Goal: Task Accomplishment & Management: Use online tool/utility

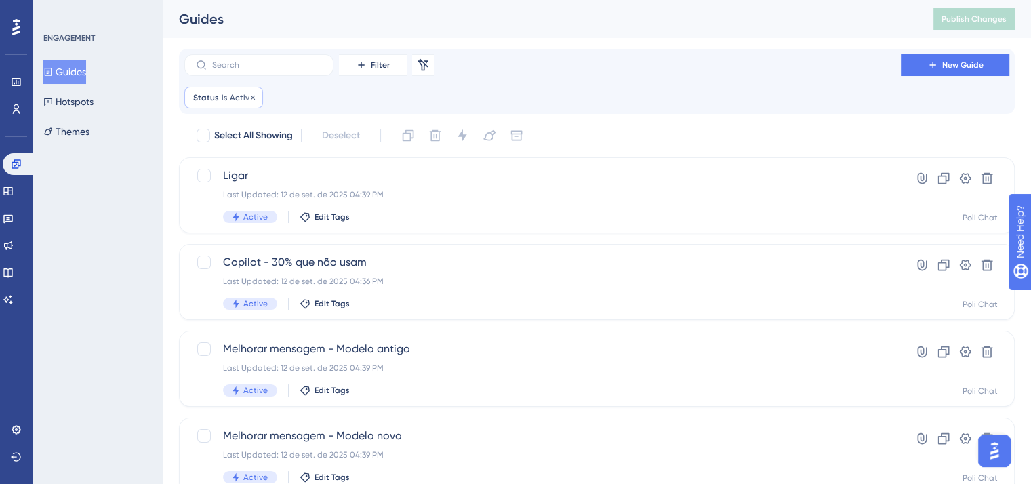
click at [243, 93] on span "Active" at bounding box center [242, 97] width 24 height 11
click at [253, 171] on button "Active" at bounding box center [270, 163] width 149 height 27
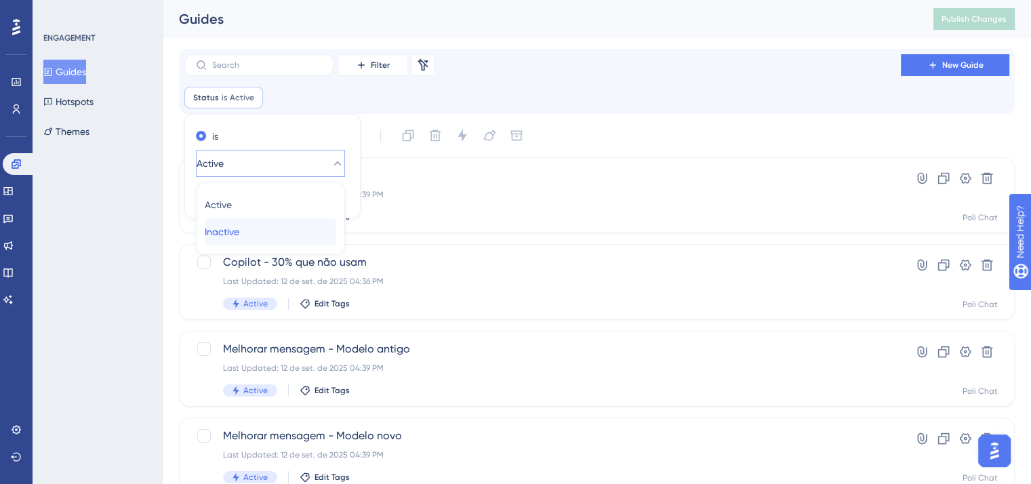
click at [260, 223] on div "Inactive Inactive" at bounding box center [270, 231] width 131 height 27
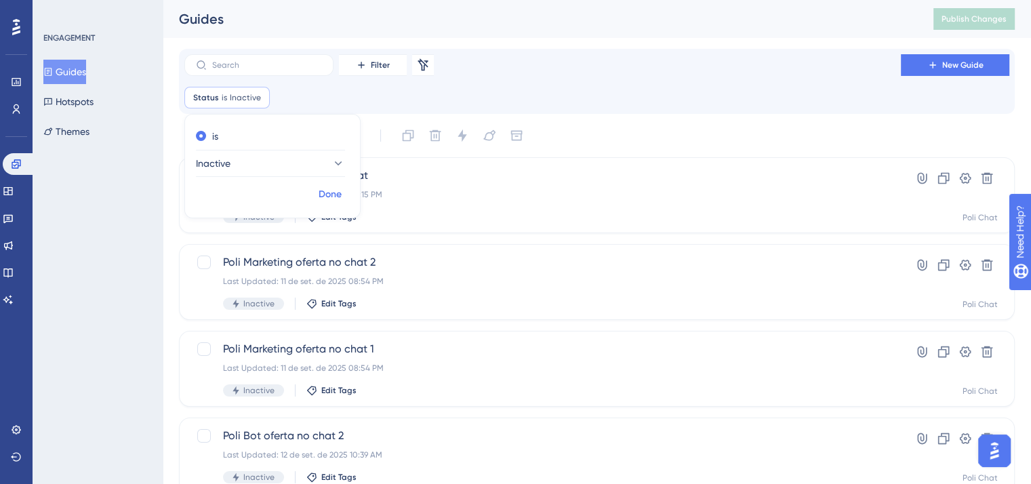
click at [333, 190] on span "Done" at bounding box center [329, 194] width 23 height 16
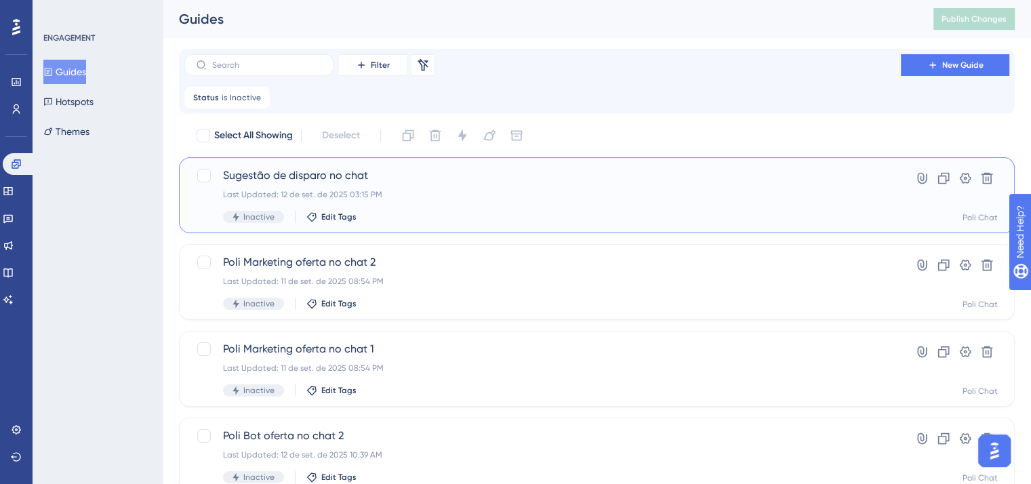
click at [333, 190] on div "Last Updated: 12 de set. de 2025 03:15 PM" at bounding box center [542, 194] width 639 height 11
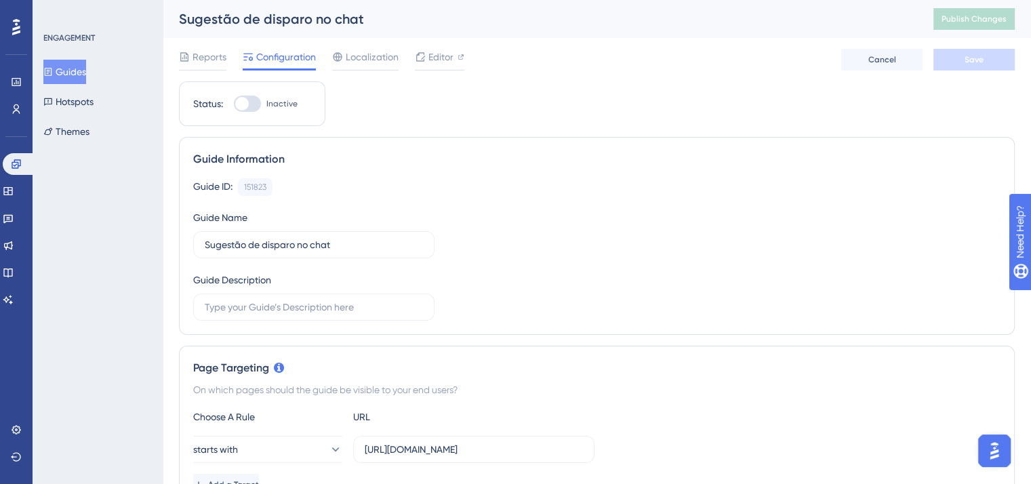
click at [85, 64] on button "Guides" at bounding box center [64, 72] width 43 height 24
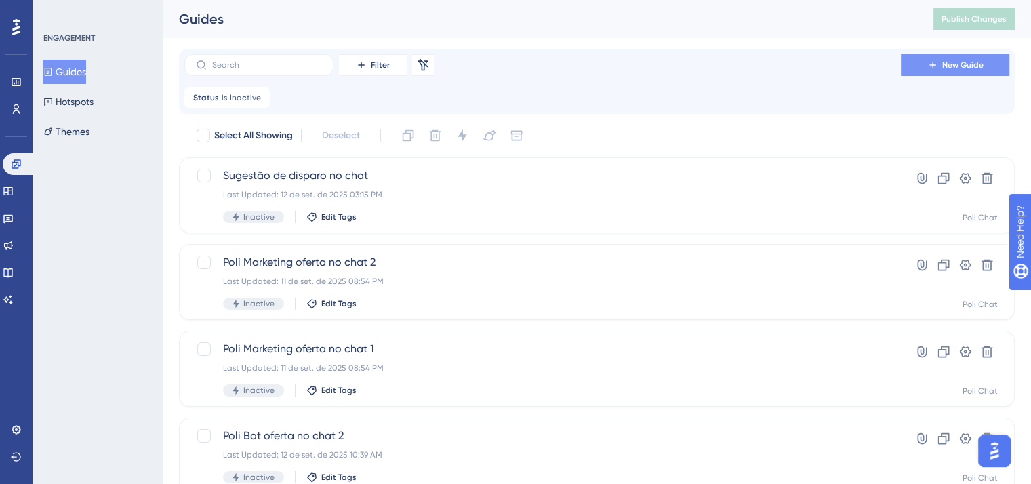
click at [979, 70] on button "New Guide" at bounding box center [954, 65] width 108 height 22
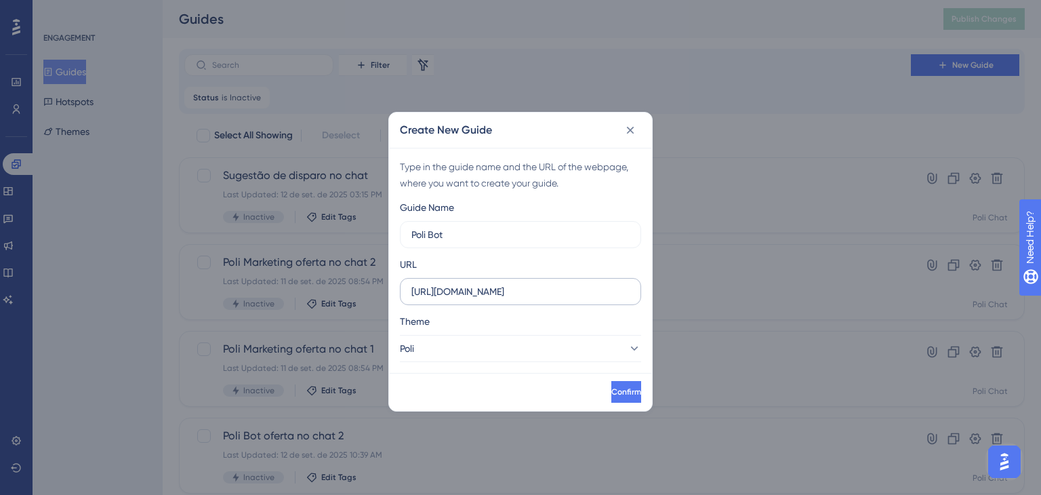
type input "Poli Bot"
click at [577, 291] on input "[URL][DOMAIN_NAME]" at bounding box center [520, 291] width 218 height 15
type input "[URL][DOMAIN_NAME]"
click at [627, 350] on icon at bounding box center [634, 348] width 14 height 14
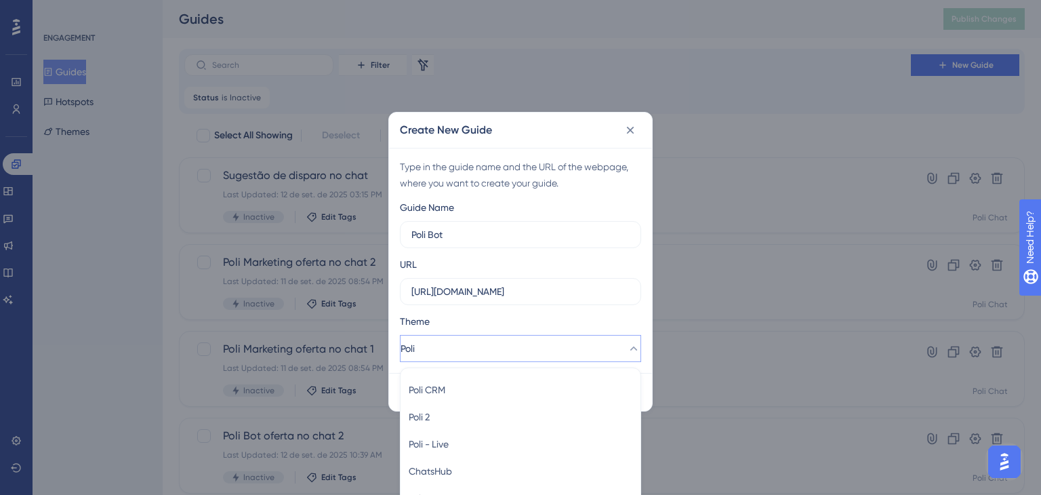
scroll to position [35, 0]
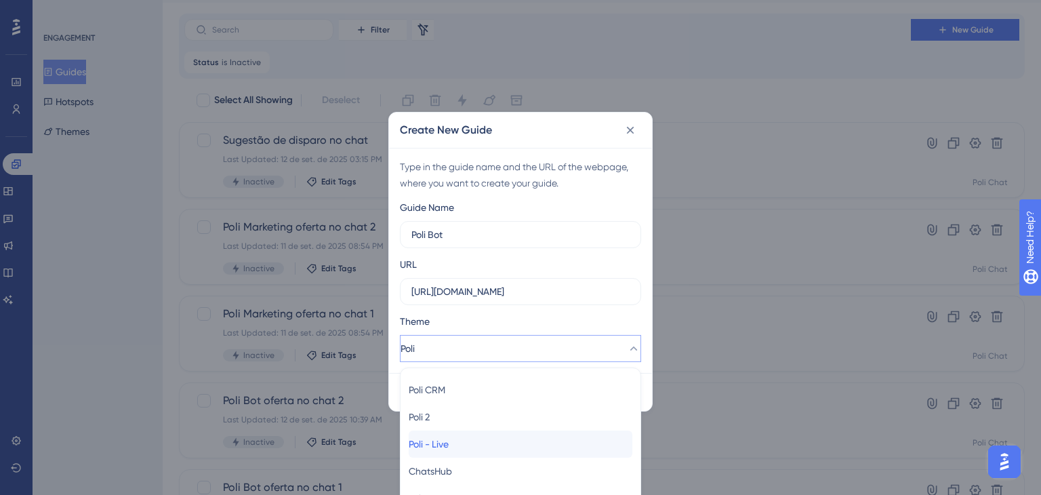
click at [561, 442] on div "Poli - Live Poli - Live" at bounding box center [521, 443] width 224 height 27
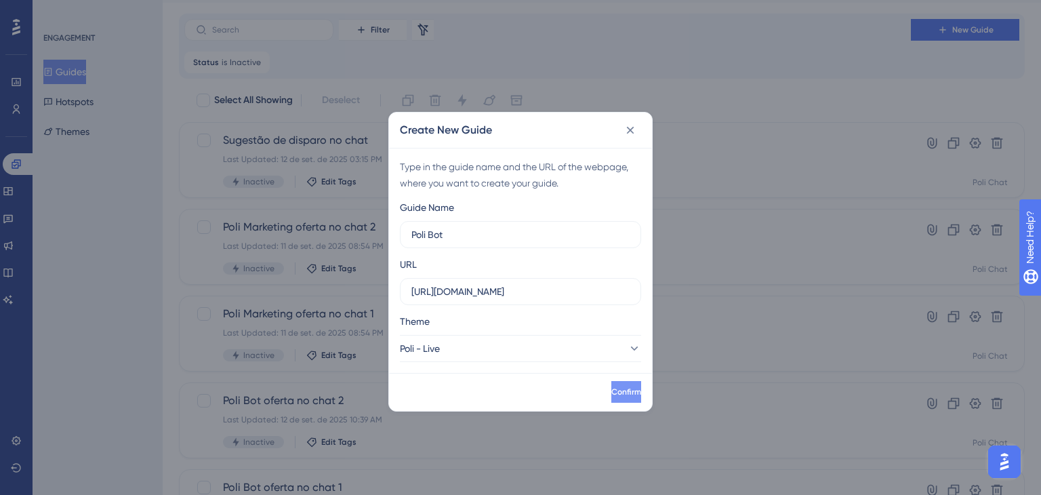
click at [617, 383] on button "Confirm" at bounding box center [626, 392] width 30 height 22
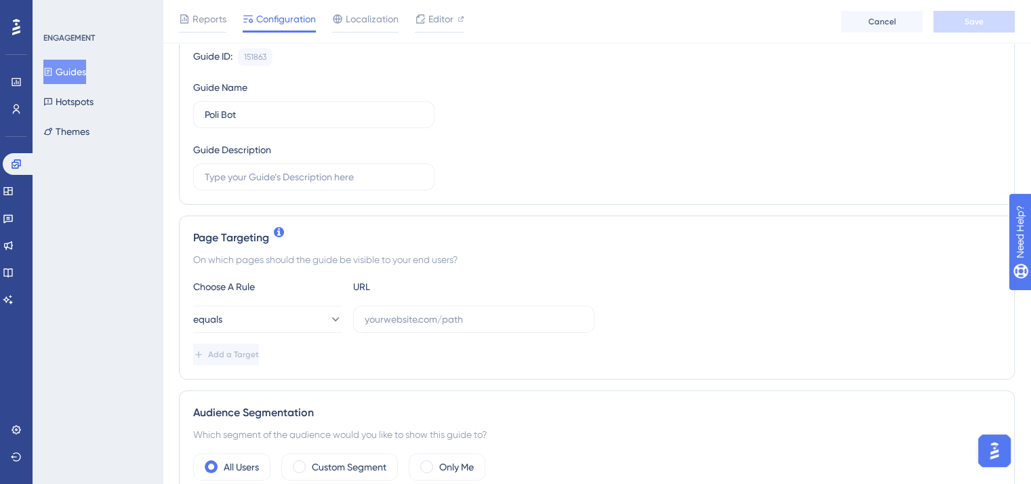
scroll to position [271, 0]
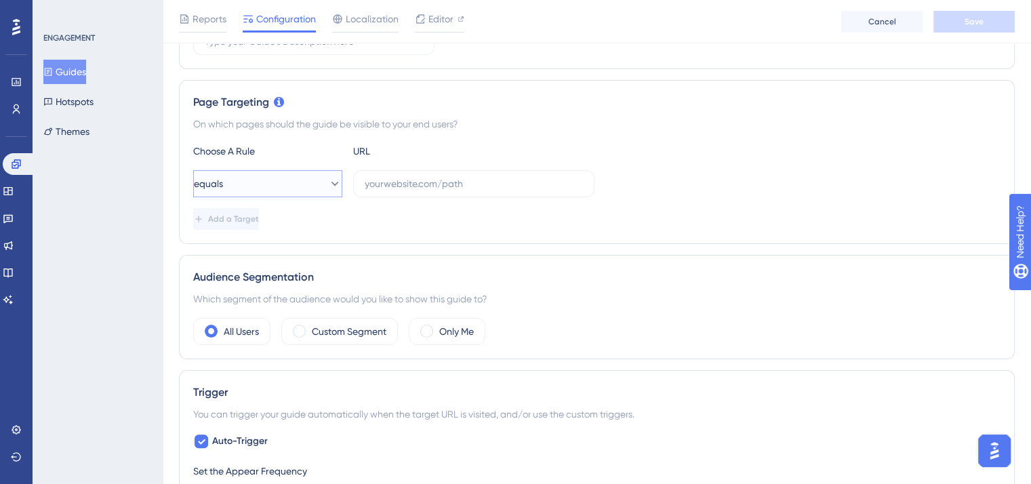
click at [282, 186] on button "equals" at bounding box center [267, 183] width 149 height 27
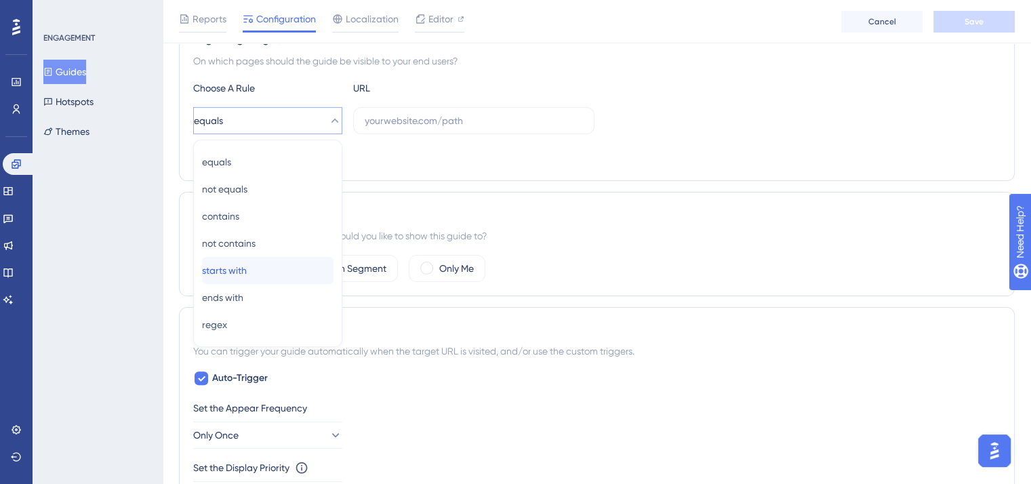
click at [262, 264] on div "starts with starts with" at bounding box center [267, 270] width 131 height 27
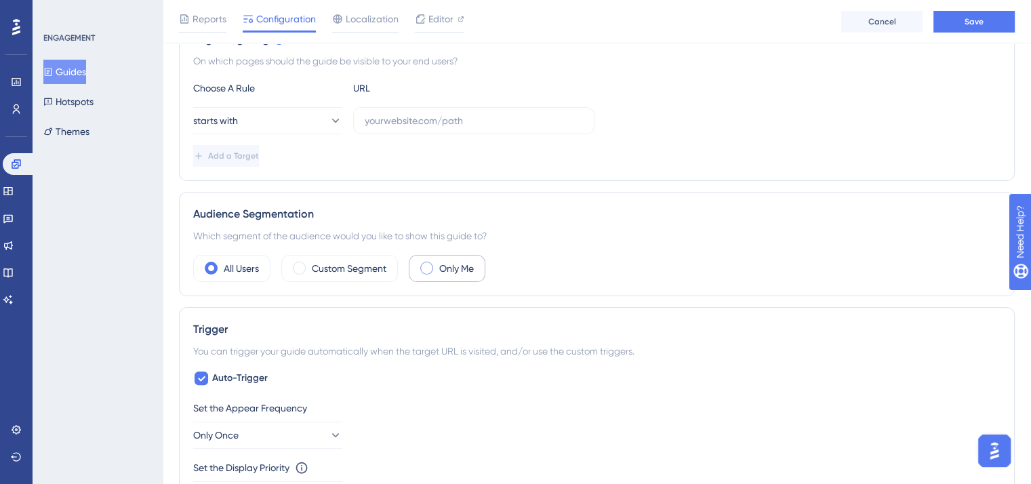
click at [460, 269] on label "Only Me" at bounding box center [456, 268] width 35 height 16
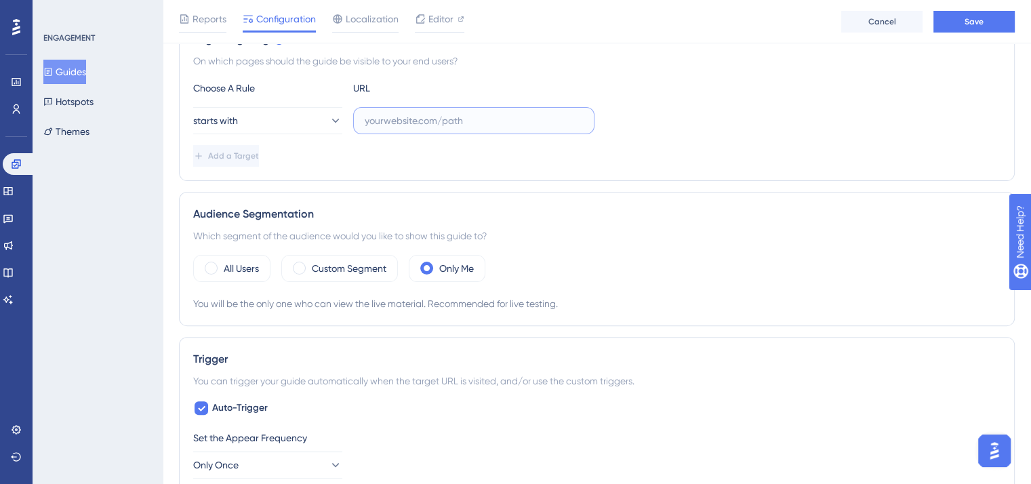
click at [434, 113] on input "text" at bounding box center [474, 120] width 218 height 15
paste input "[URL][DOMAIN_NAME]"
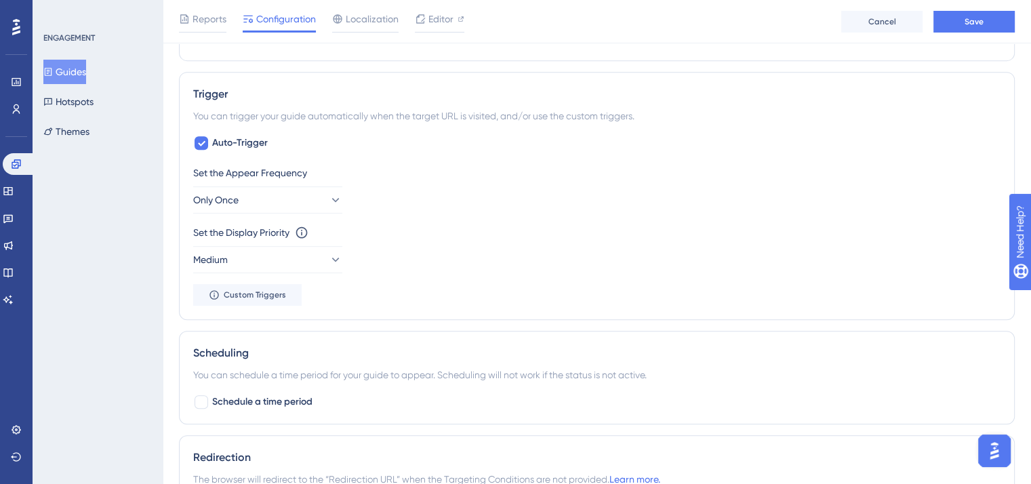
scroll to position [605, 0]
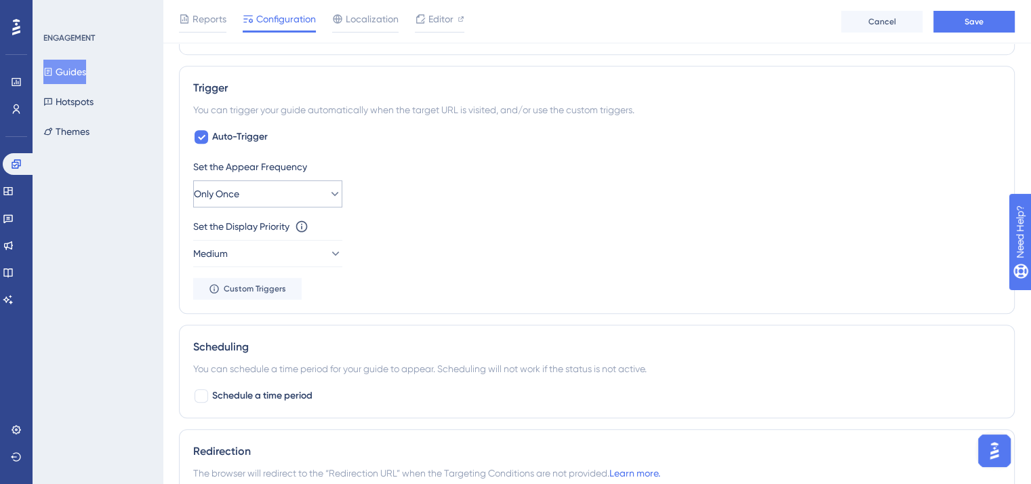
type input "[URL][DOMAIN_NAME]"
click at [304, 201] on button "Only Once" at bounding box center [267, 193] width 149 height 27
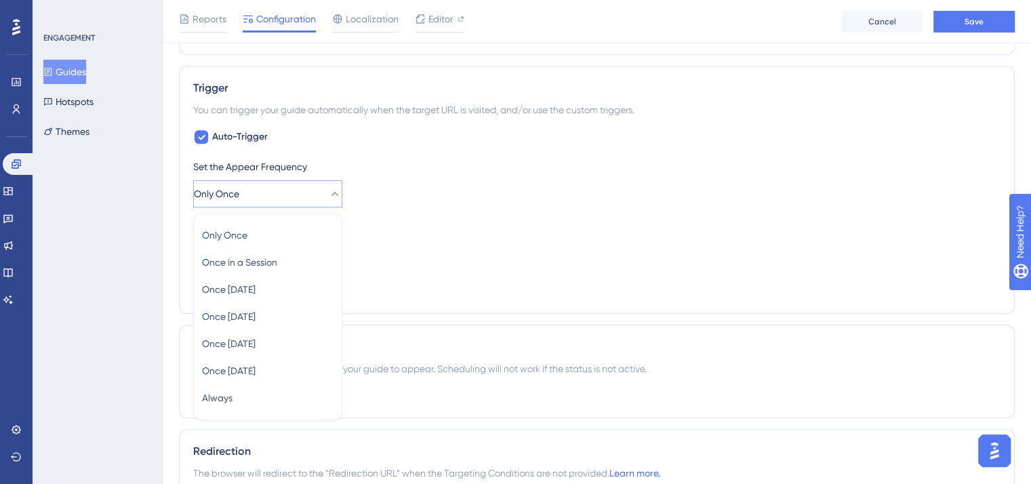
scroll to position [678, 0]
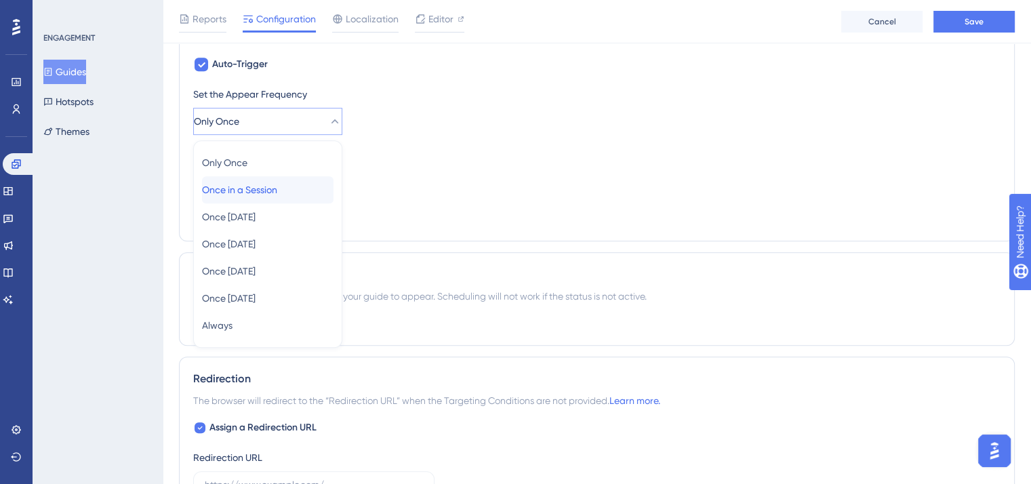
click at [302, 188] on div "Once in a Session Once in a Session" at bounding box center [267, 189] width 131 height 27
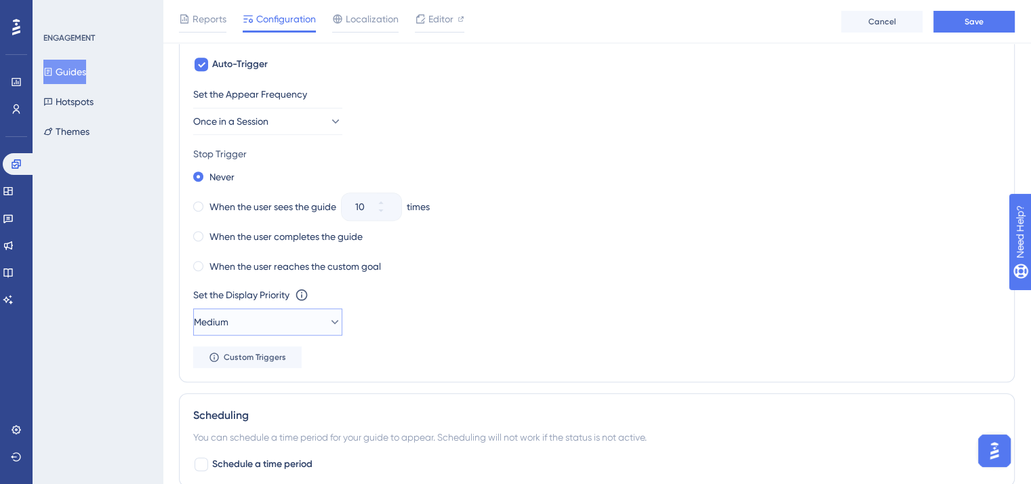
click at [279, 323] on button "Medium" at bounding box center [267, 321] width 149 height 27
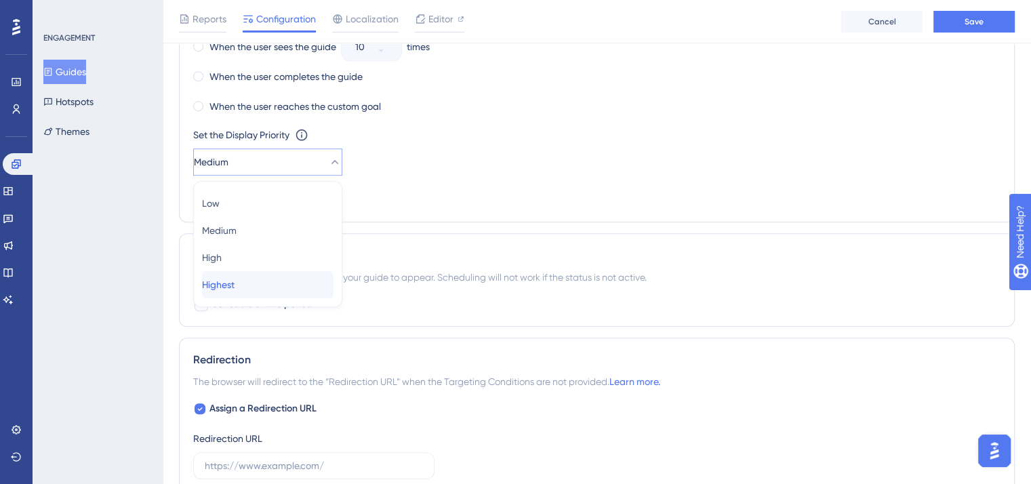
click at [268, 277] on div "Highest Highest" at bounding box center [267, 284] width 131 height 27
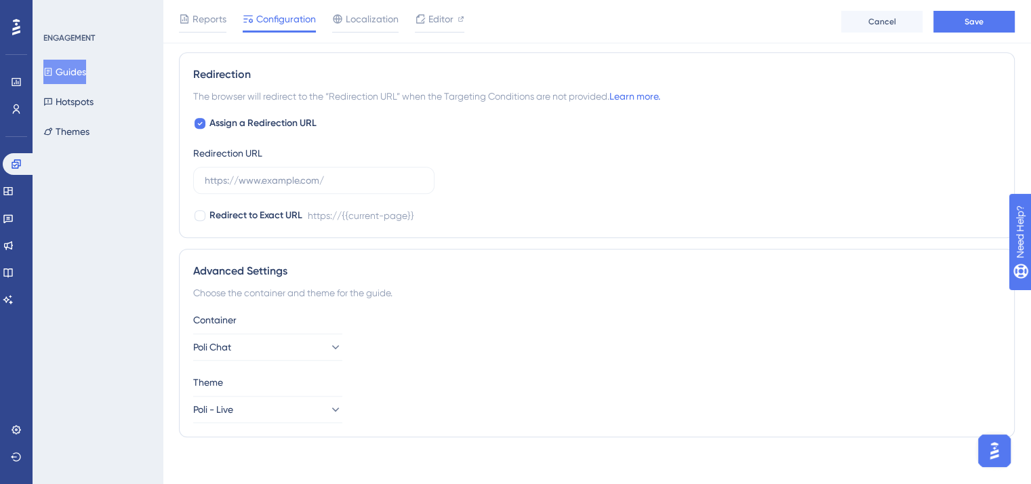
scroll to position [1127, 0]
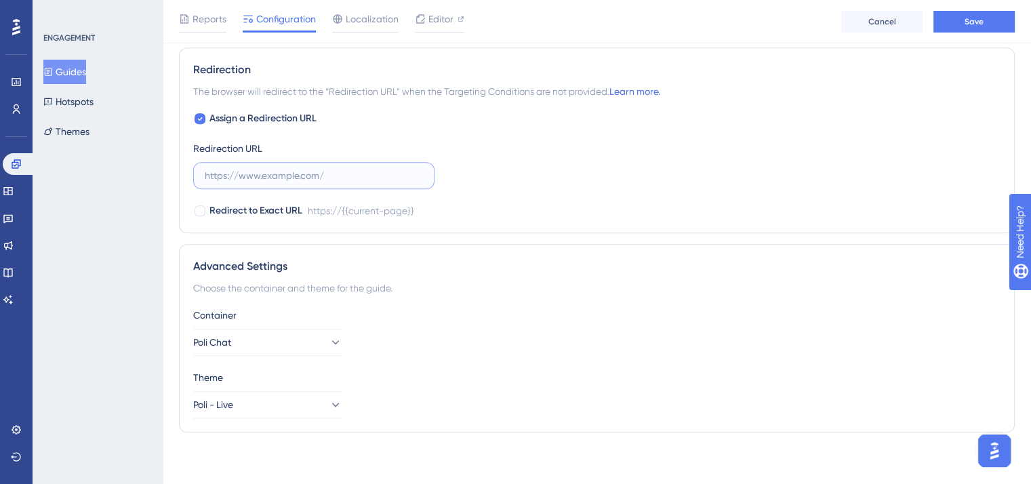
click at [345, 175] on input "text" at bounding box center [314, 175] width 218 height 15
paste input "[URL][DOMAIN_NAME]"
type input "[URL][DOMAIN_NAME]"
click at [386, 205] on div "https://{{current-page}}/chat" at bounding box center [373, 211] width 131 height 16
click at [196, 205] on div at bounding box center [199, 210] width 11 height 11
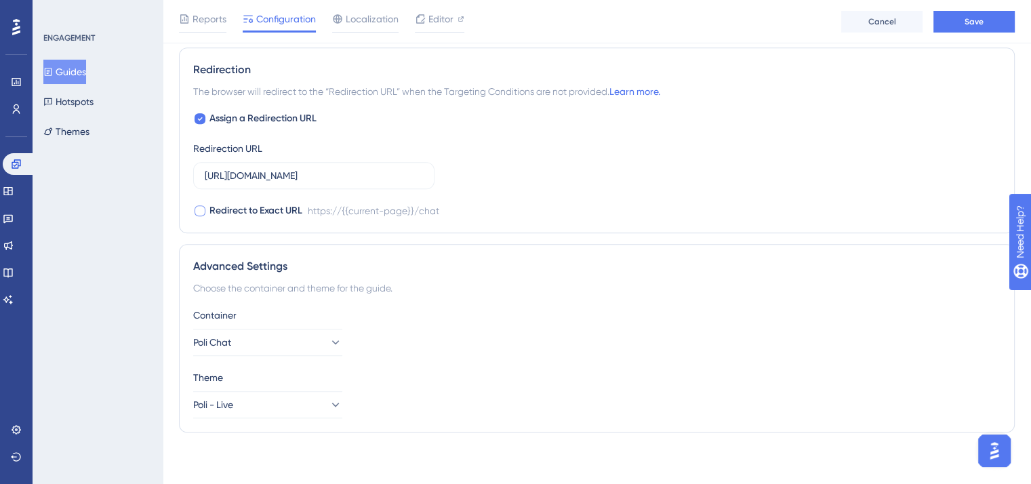
checkbox input "true"
click at [328, 406] on icon at bounding box center [335, 405] width 14 height 14
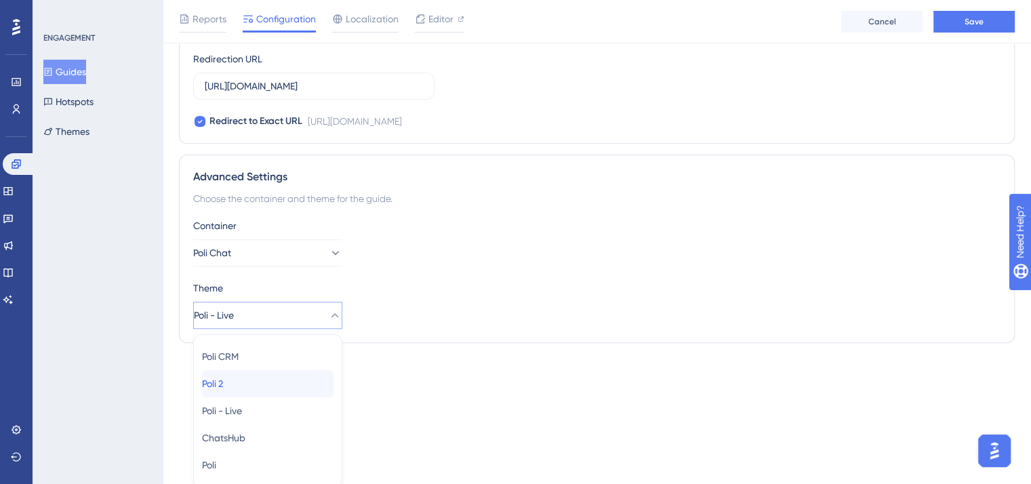
click at [252, 377] on div "Poli 2 Poli 2" at bounding box center [267, 383] width 131 height 27
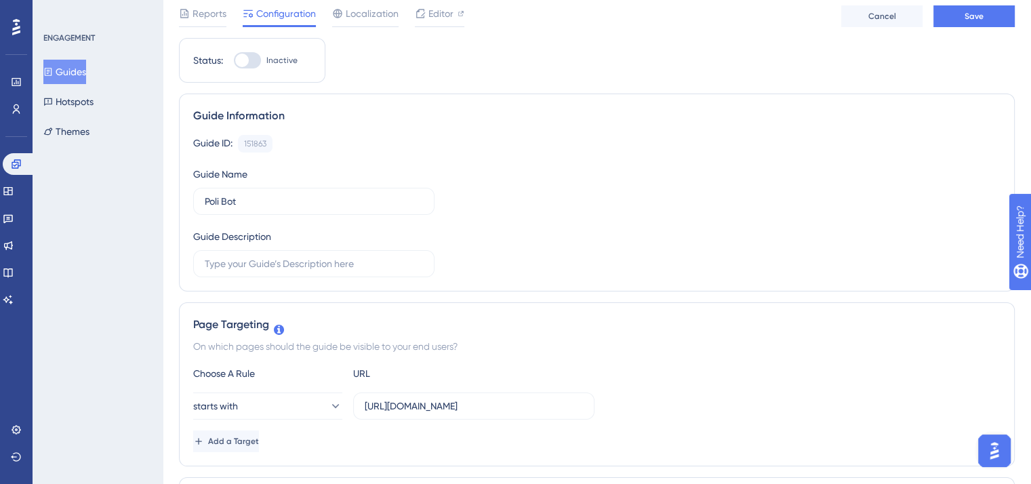
scroll to position [0, 0]
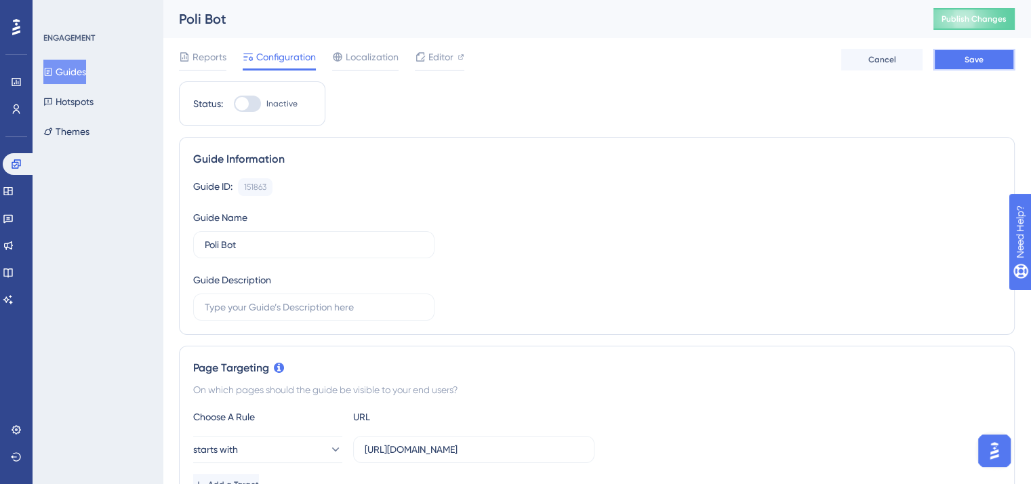
click at [988, 60] on button "Save" at bounding box center [973, 60] width 81 height 22
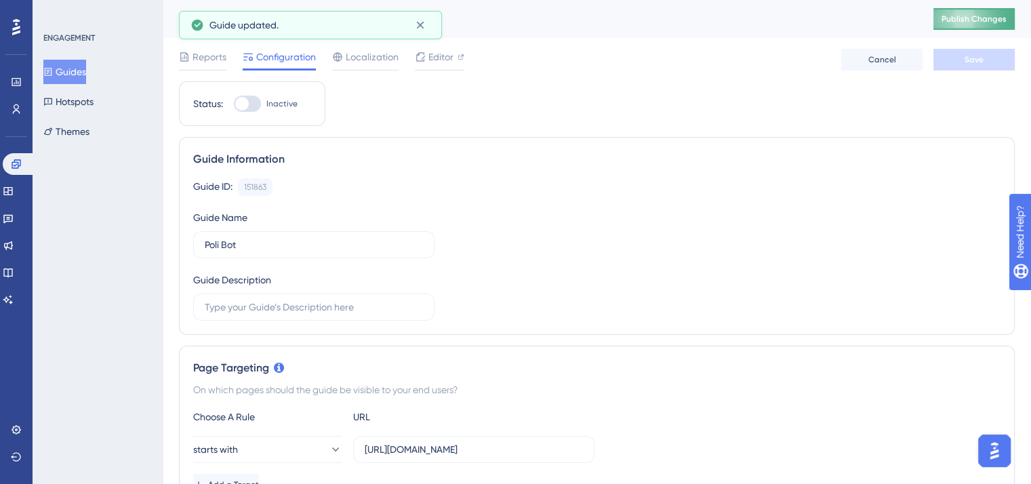
click at [988, 16] on span "Publish Changes" at bounding box center [973, 19] width 65 height 11
click at [248, 104] on div at bounding box center [242, 104] width 14 height 14
click at [234, 104] on input "Inactive" at bounding box center [233, 104] width 1 height 1
checkbox input "false"
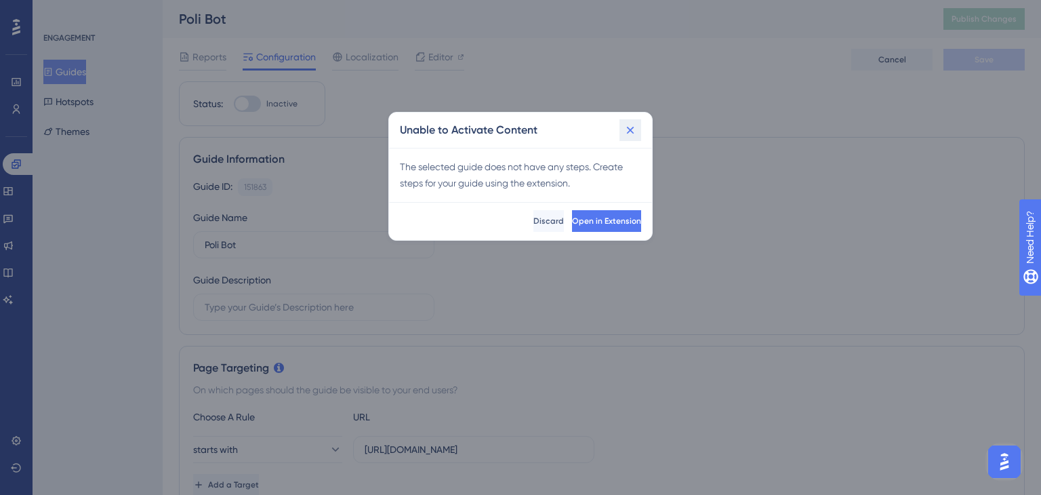
click at [634, 130] on icon at bounding box center [630, 130] width 14 height 14
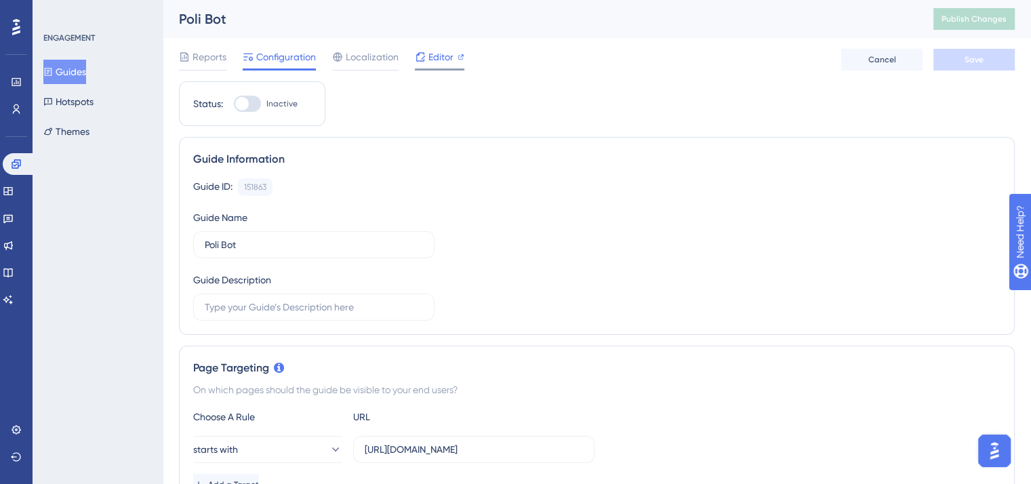
click at [450, 57] on span "Editor" at bounding box center [440, 57] width 25 height 16
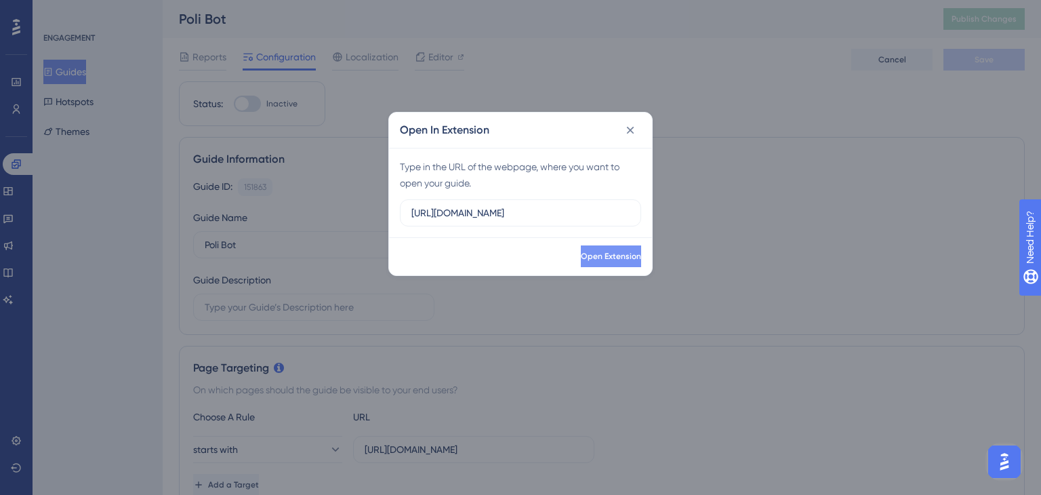
type input "[URL][DOMAIN_NAME]"
click at [591, 258] on span "Open Extension" at bounding box center [609, 256] width 60 height 11
click at [633, 129] on icon at bounding box center [630, 130] width 14 height 14
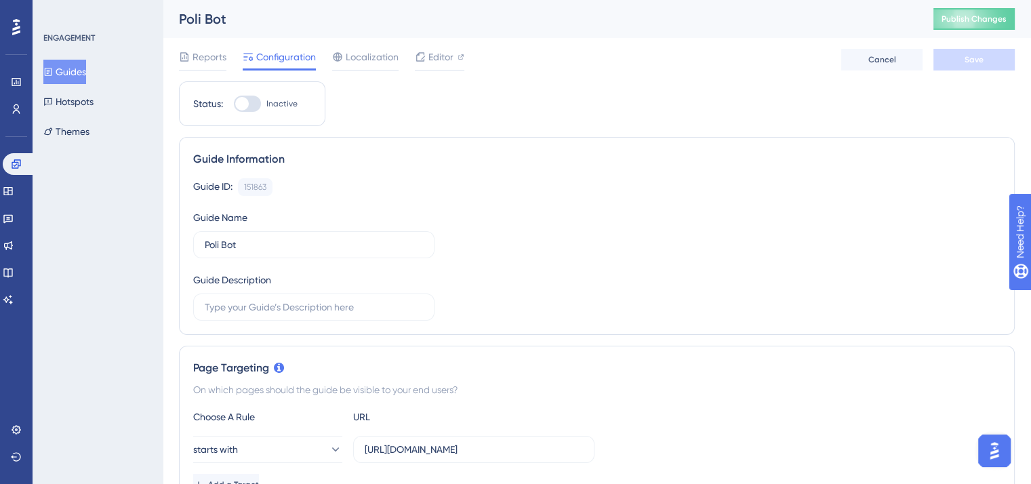
click at [255, 102] on div at bounding box center [247, 104] width 27 height 16
click at [234, 104] on input "Inactive" at bounding box center [233, 104] width 1 height 1
checkbox input "true"
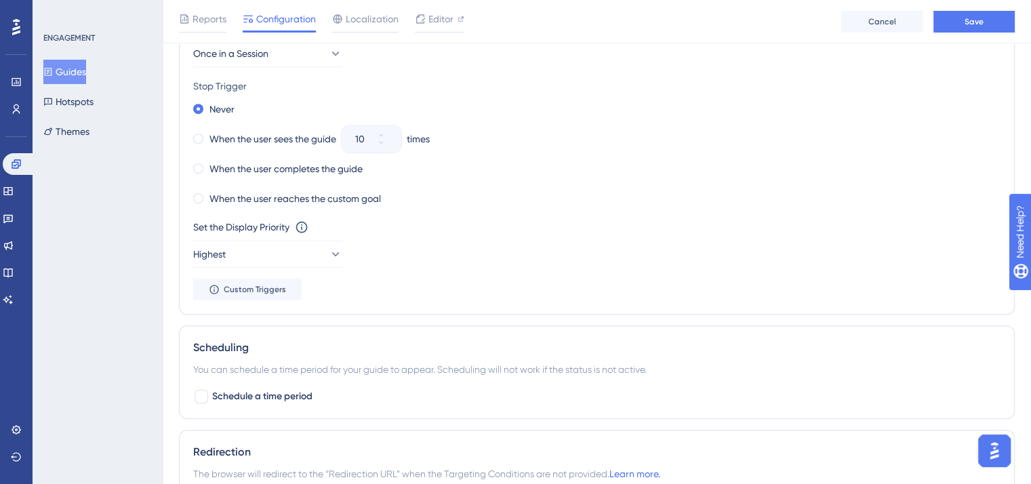
scroll to position [610, 0]
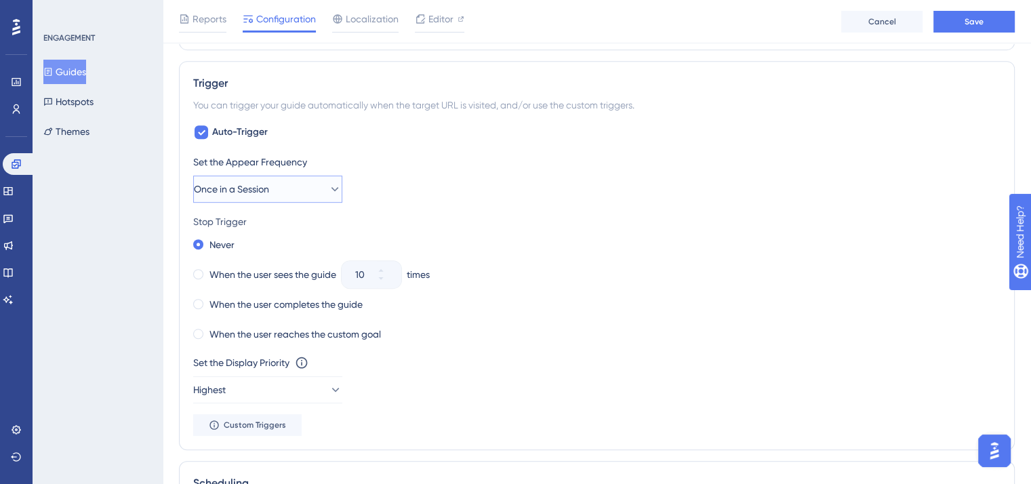
click at [250, 193] on span "Once in a Session" at bounding box center [231, 189] width 75 height 16
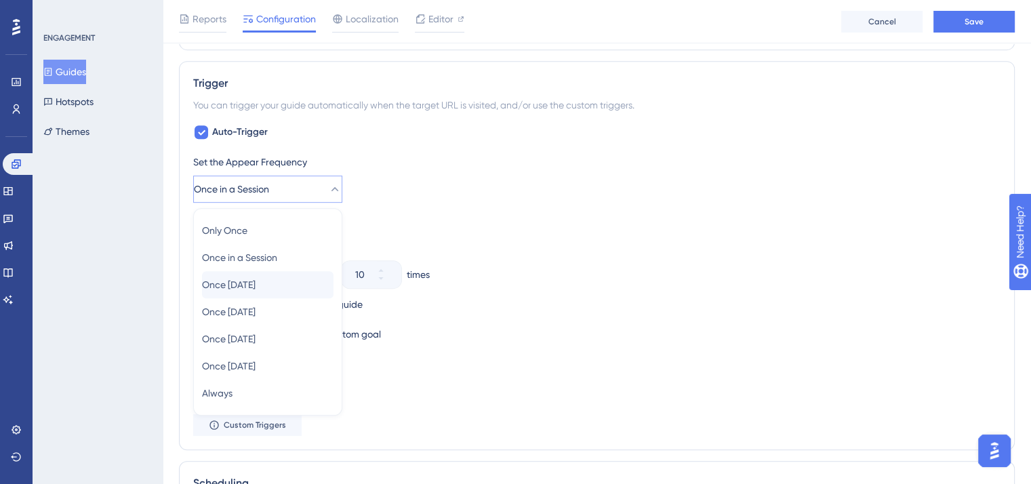
scroll to position [678, 0]
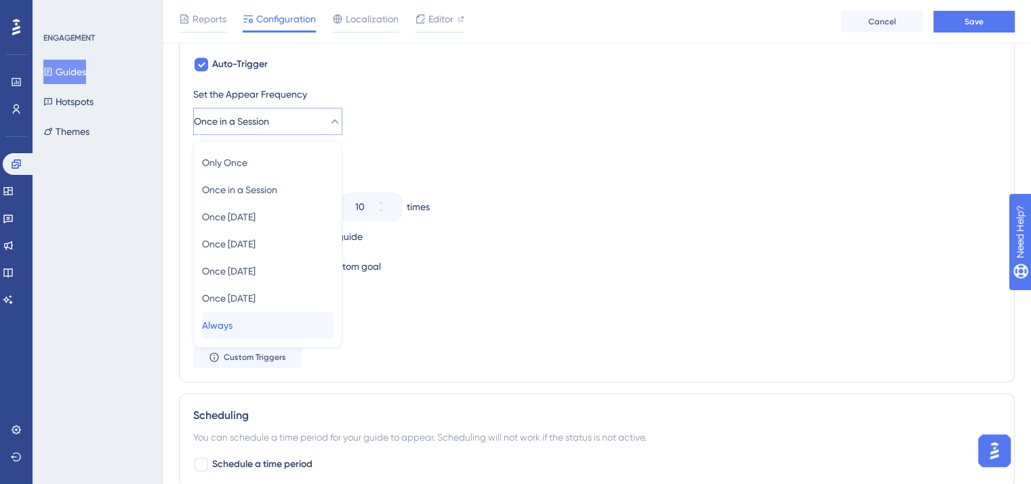
click at [253, 323] on div "Always Always" at bounding box center [267, 325] width 131 height 27
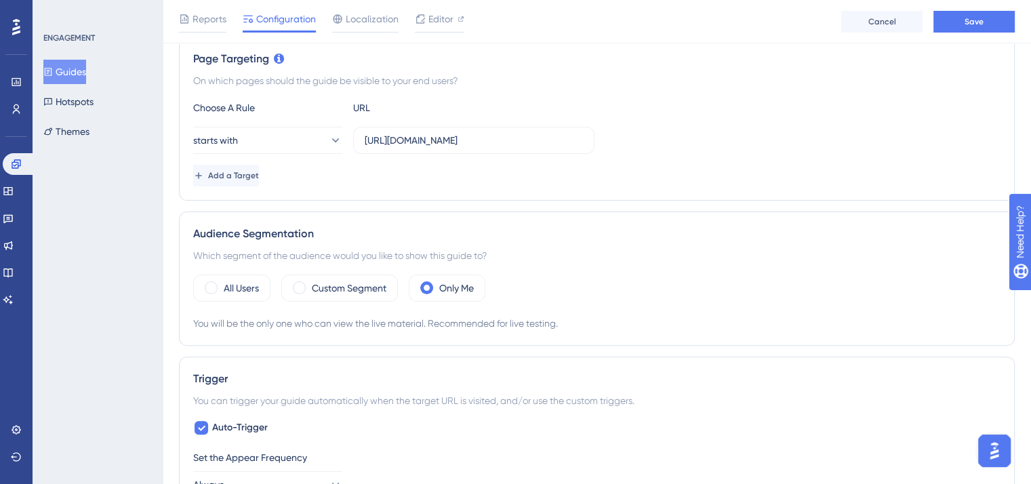
scroll to position [0, 0]
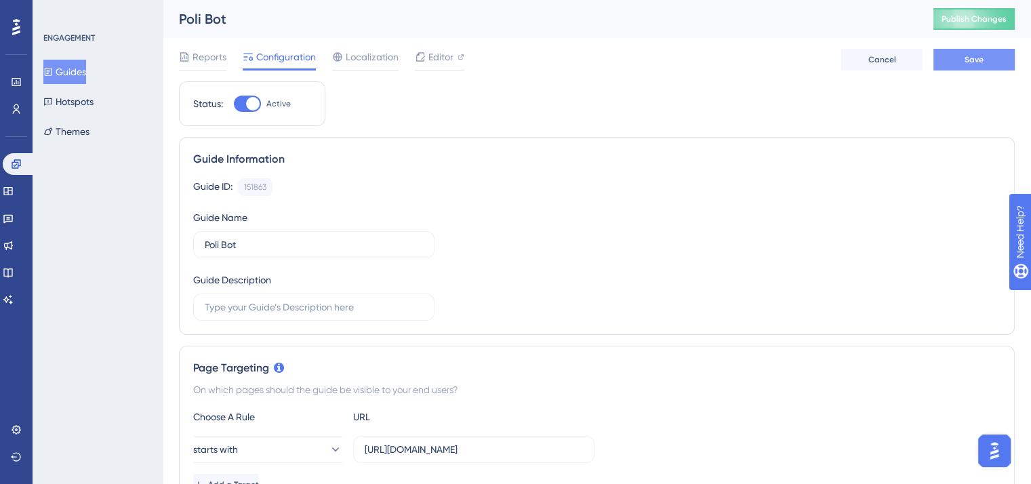
click at [976, 66] on button "Save" at bounding box center [973, 60] width 81 height 22
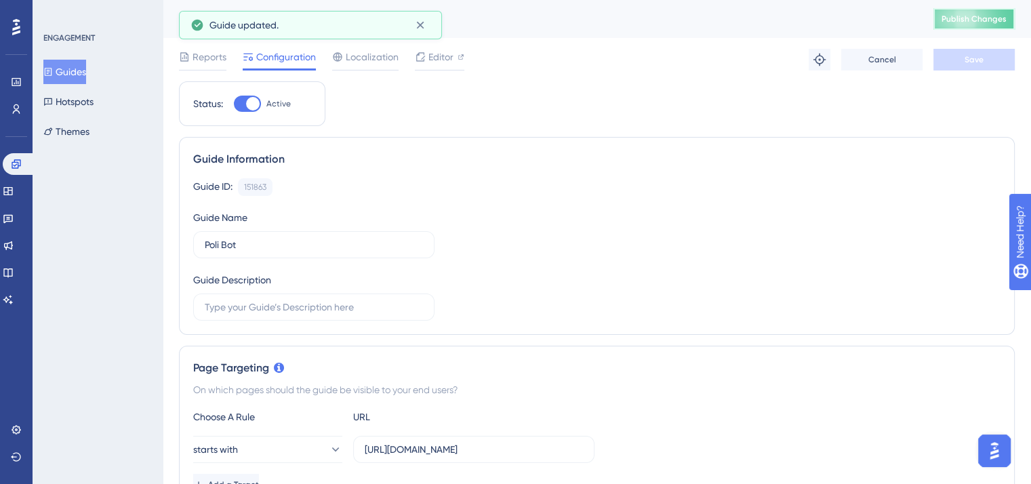
click at [1003, 20] on span "Publish Changes" at bounding box center [973, 19] width 65 height 11
click at [984, 22] on span "Publish Changes" at bounding box center [973, 19] width 65 height 11
click at [961, 25] on button "Publish Changes" at bounding box center [973, 19] width 81 height 22
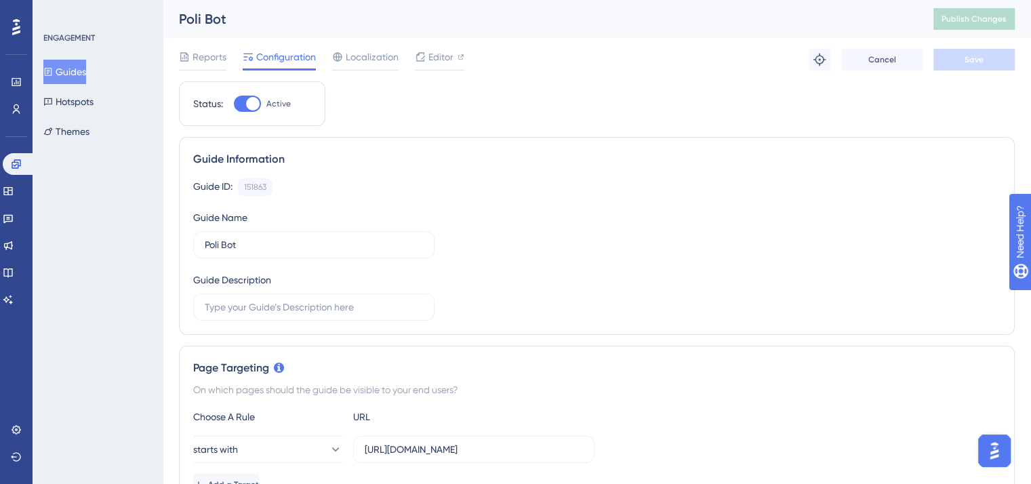
click at [242, 99] on div at bounding box center [247, 104] width 27 height 16
click at [234, 104] on input "Active" at bounding box center [233, 104] width 1 height 1
checkbox input "false"
click at [998, 57] on button "Save" at bounding box center [973, 60] width 81 height 22
click at [978, 12] on button "Publish Changes" at bounding box center [973, 19] width 81 height 22
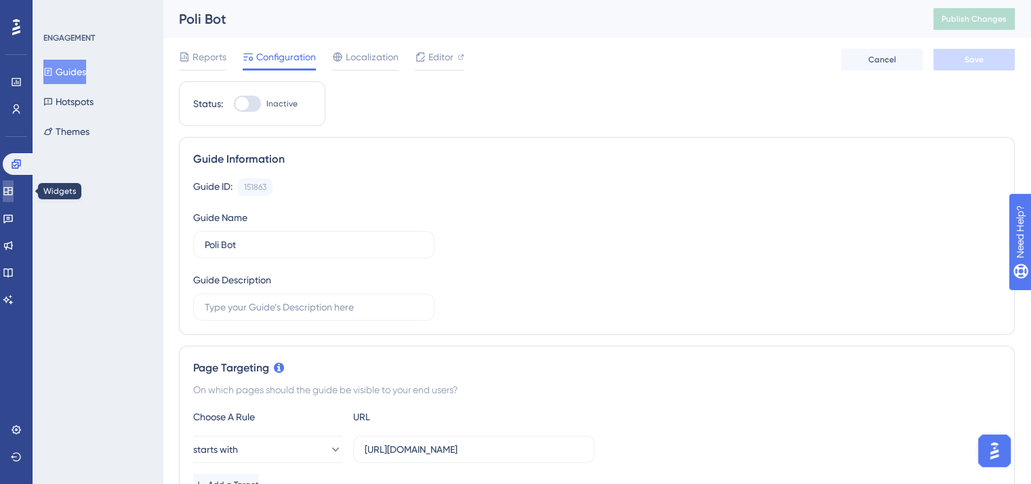
click at [14, 191] on icon at bounding box center [8, 191] width 11 height 11
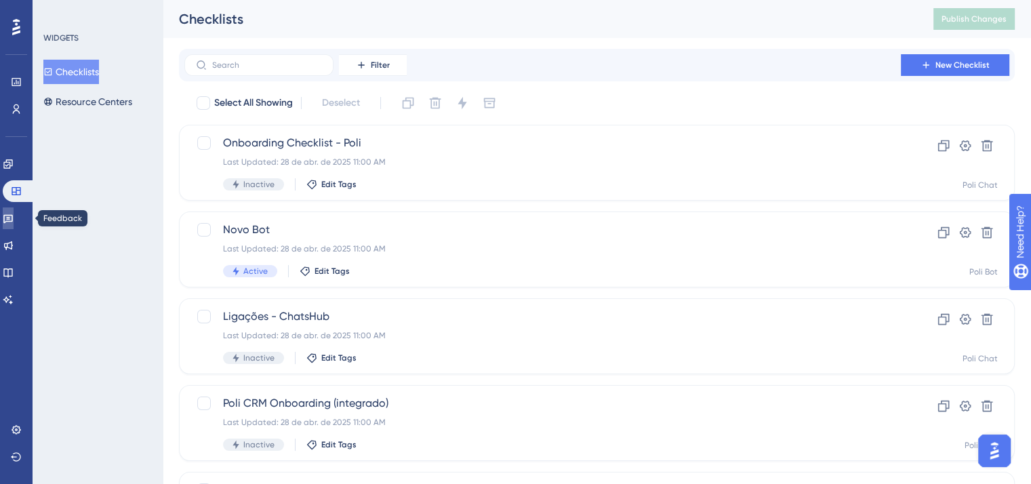
click at [13, 215] on icon at bounding box center [7, 219] width 9 height 9
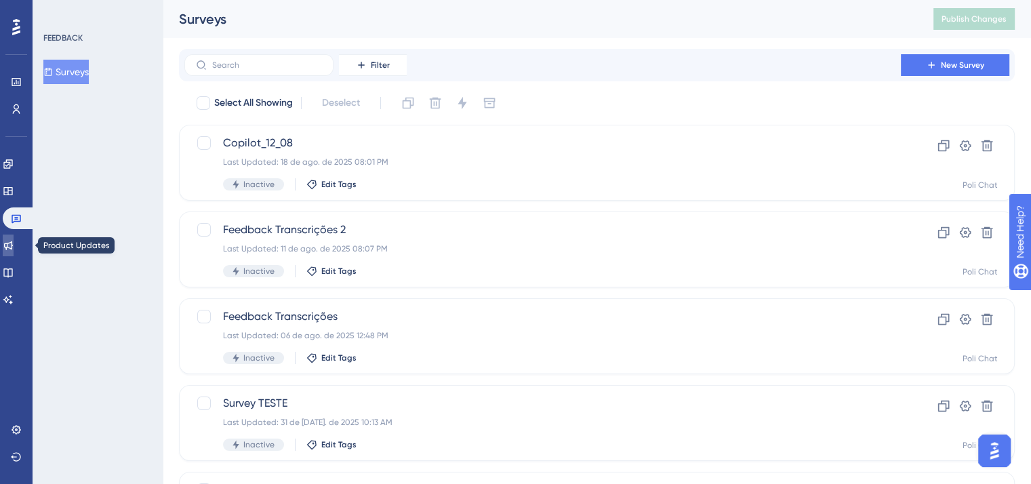
click at [14, 251] on link at bounding box center [8, 245] width 11 height 22
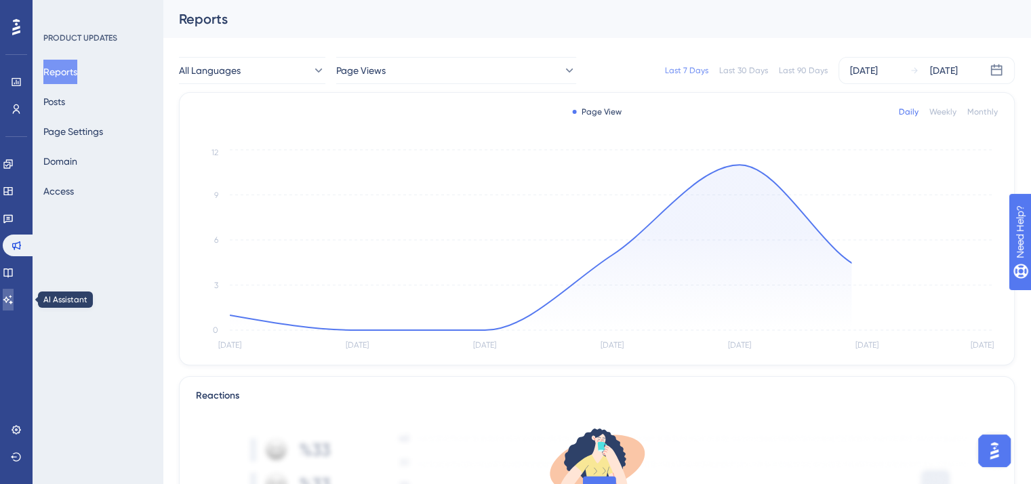
click at [14, 293] on link at bounding box center [8, 300] width 11 height 22
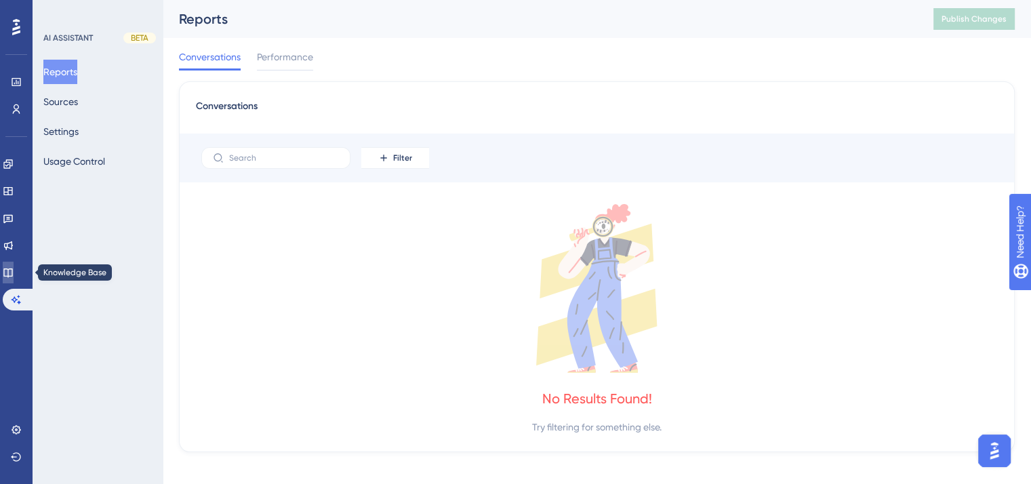
click at [14, 272] on icon at bounding box center [8, 272] width 11 height 11
